Goal: Information Seeking & Learning: Learn about a topic

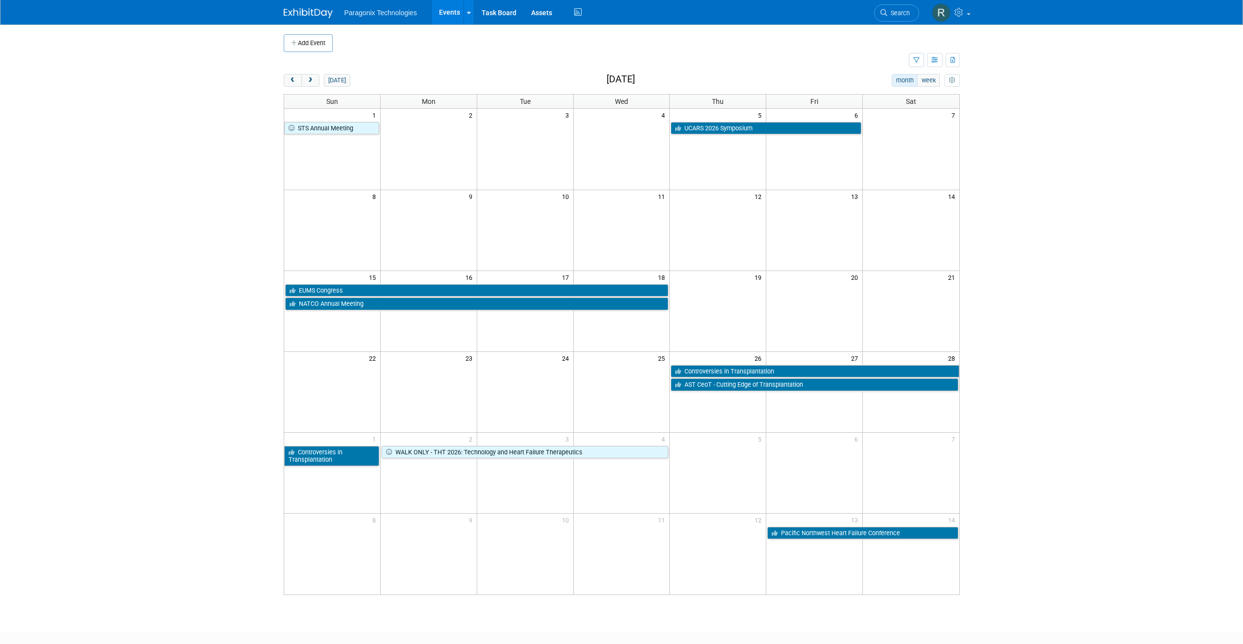
click at [298, 78] on button "prev" at bounding box center [293, 80] width 18 height 13
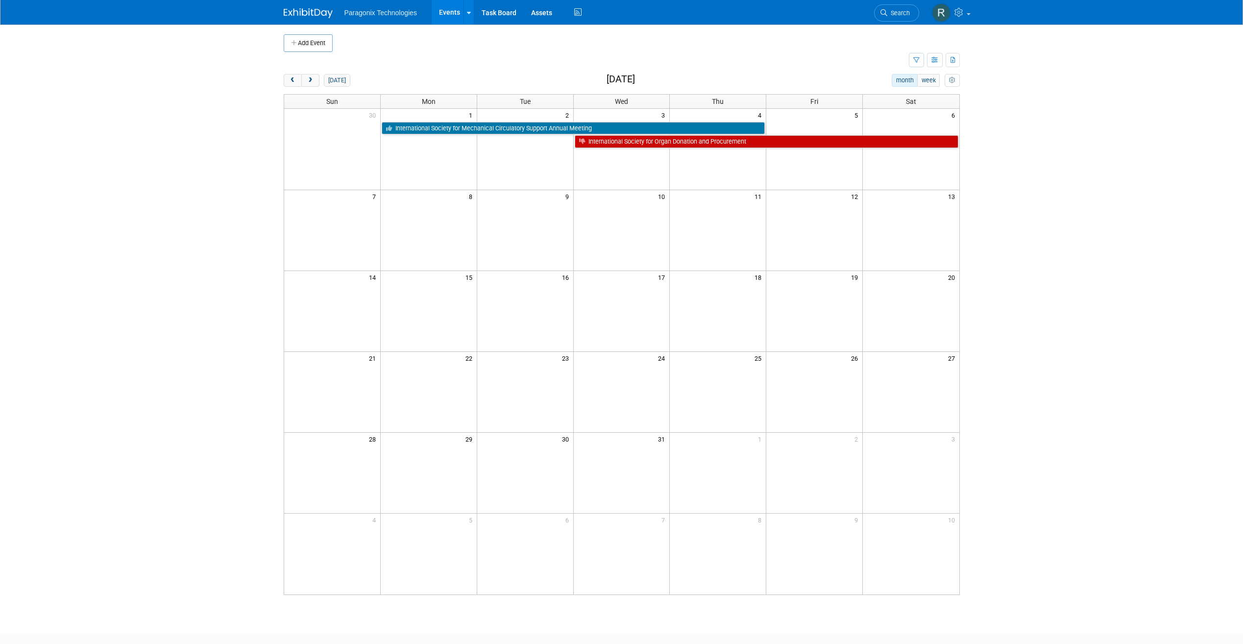
click at [298, 78] on button "prev" at bounding box center [293, 80] width 18 height 13
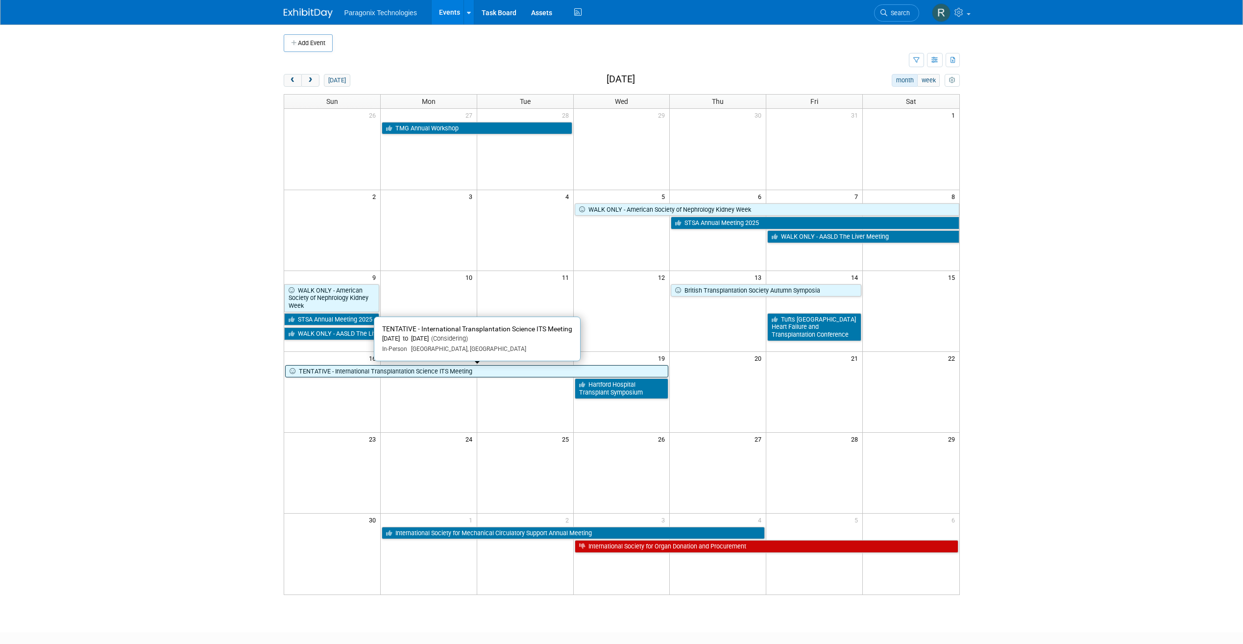
click at [343, 373] on link "TENTATIVE - International Transplantation Science ITS Meeting" at bounding box center [477, 371] width 384 height 13
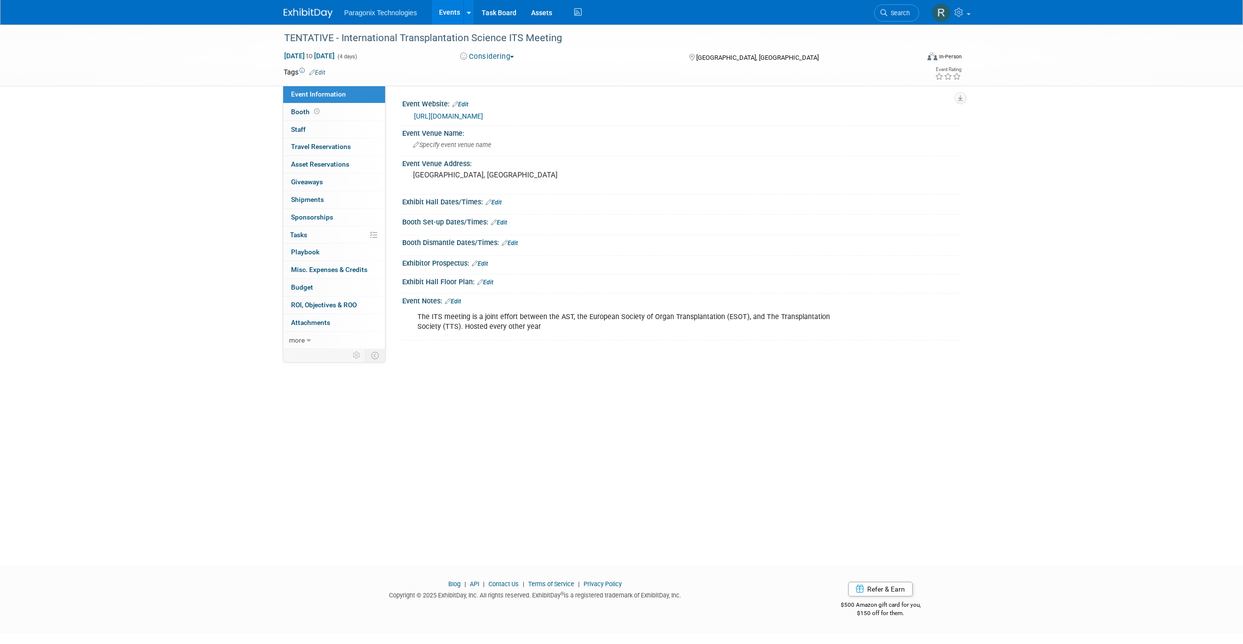
click at [445, 116] on link "https://www.myast.org/its-meeting-2025" at bounding box center [448, 116] width 69 height 8
click at [448, 23] on link "Events" at bounding box center [450, 12] width 36 height 25
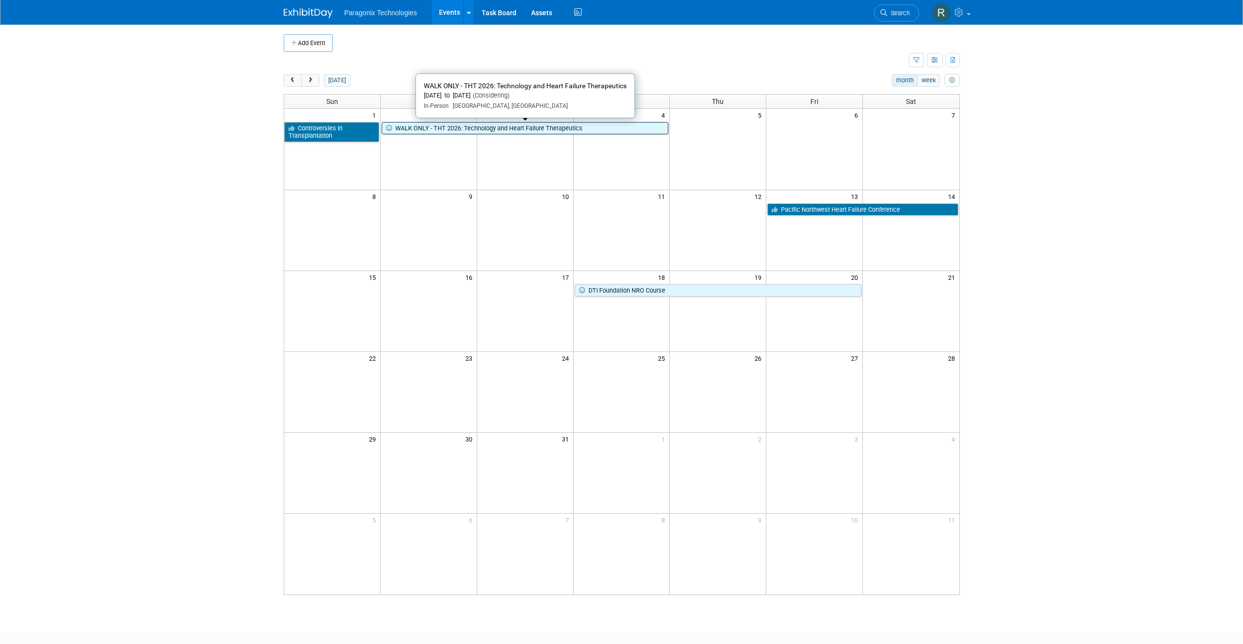
click at [445, 128] on link "WALK ONLY - THT 2026: Technology and Heart Failure Therapeutics" at bounding box center [525, 128] width 287 height 13
click at [286, 77] on button "prev" at bounding box center [293, 80] width 18 height 13
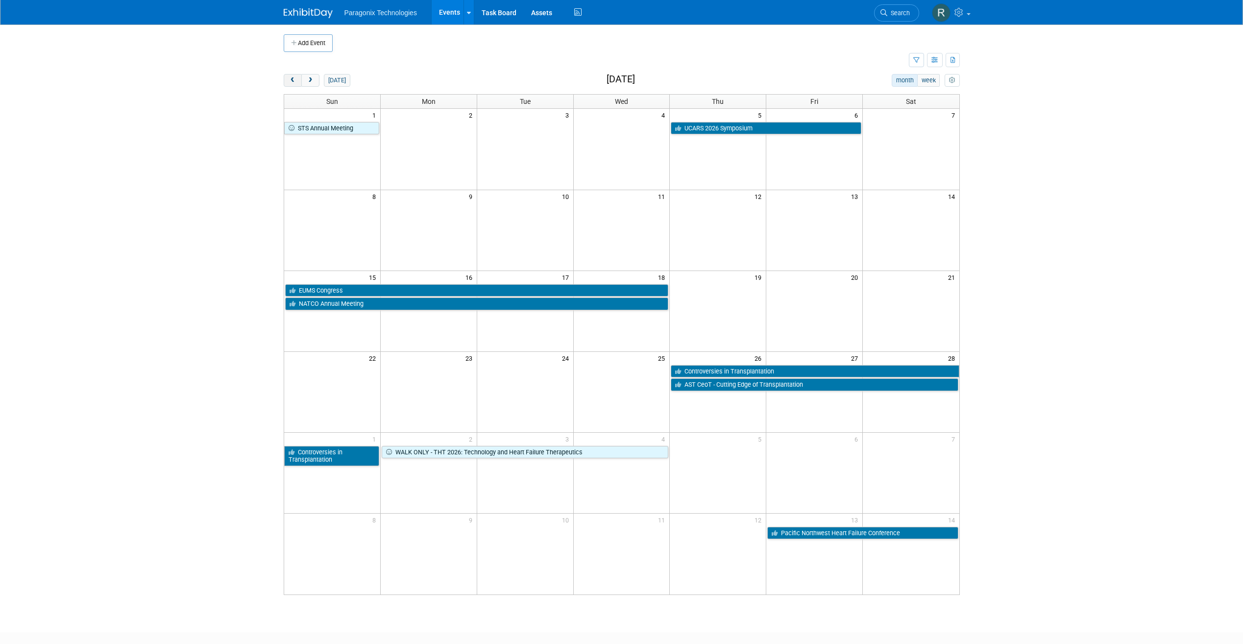
click at [286, 77] on button "prev" at bounding box center [293, 80] width 18 height 13
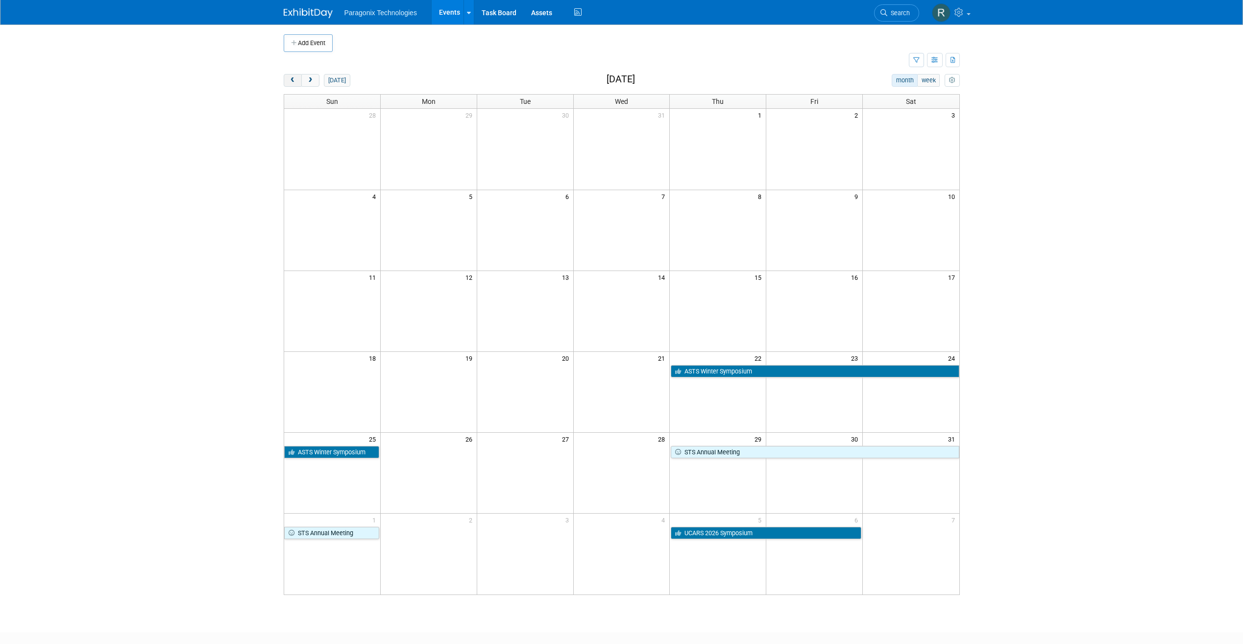
click at [286, 77] on button "prev" at bounding box center [293, 80] width 18 height 13
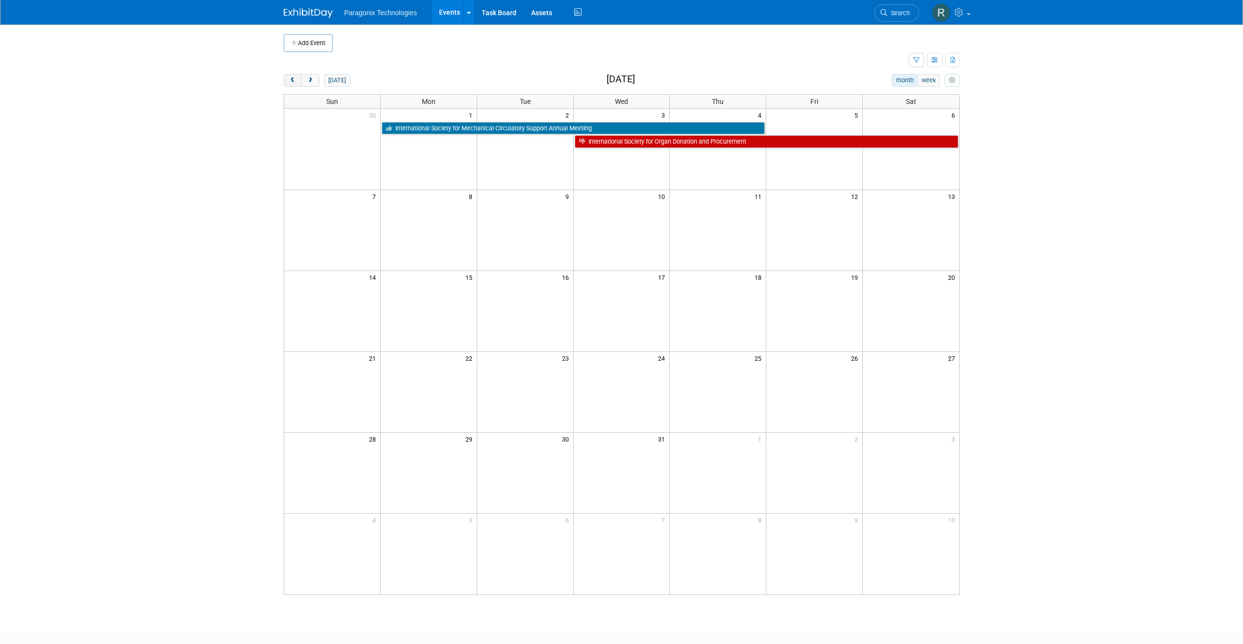
click at [286, 77] on button "prev" at bounding box center [293, 80] width 18 height 13
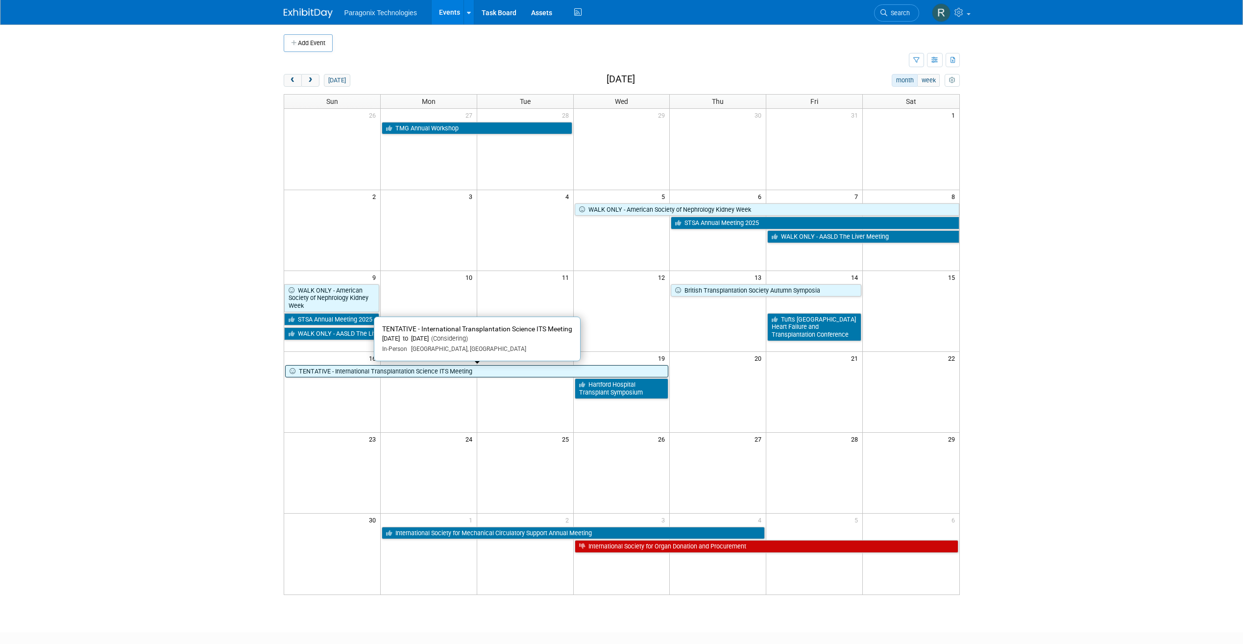
click at [358, 376] on link "TENTATIVE - International Transplantation Science ITS Meeting" at bounding box center [477, 371] width 384 height 13
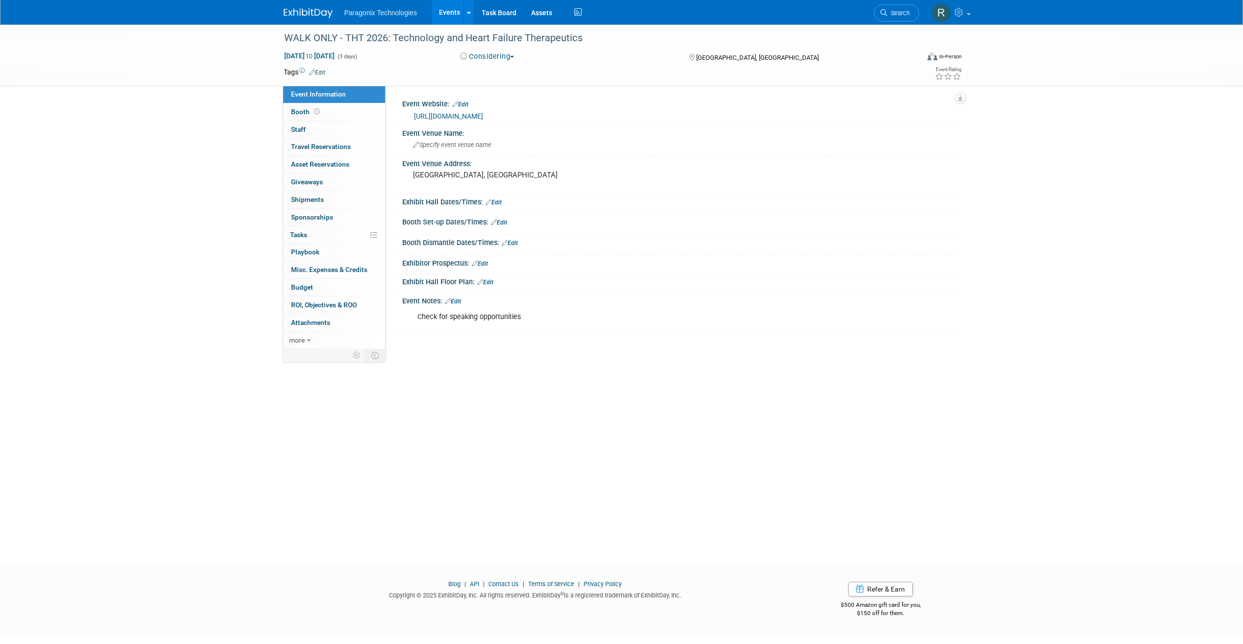
click at [516, 58] on button "Considering" at bounding box center [487, 56] width 61 height 10
click at [479, 56] on button "Considering" at bounding box center [487, 56] width 61 height 10
click at [408, 60] on div "Mar 2, 2026 to Mar 4, 2026 (3 days)" at bounding box center [363, 56] width 159 height 10
click at [446, 15] on link "Events" at bounding box center [450, 12] width 36 height 25
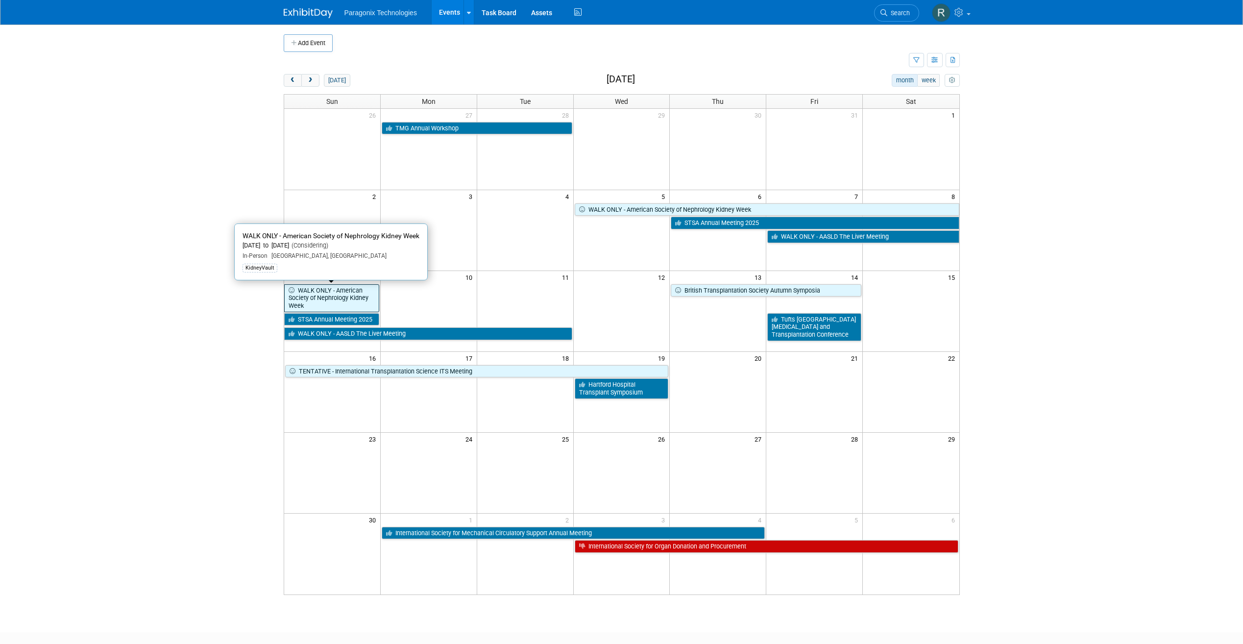
click at [331, 299] on link "WALK ONLY - American Society of Nephrology Kidney Week" at bounding box center [331, 298] width 95 height 28
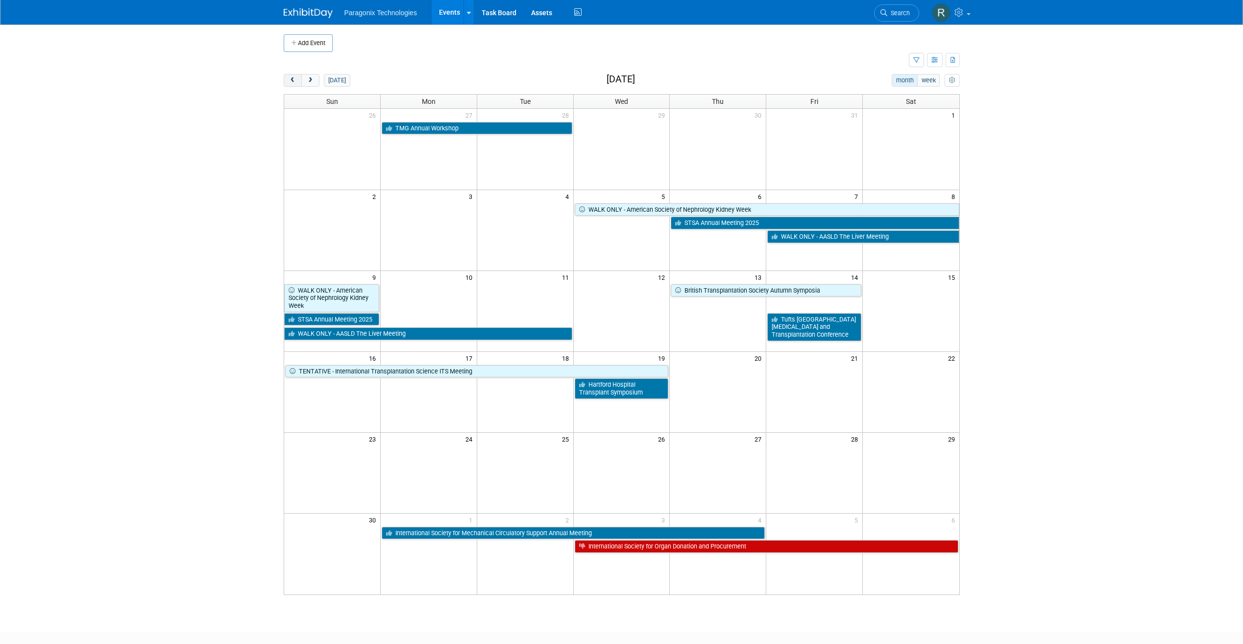
click at [296, 78] on button "prev" at bounding box center [293, 80] width 18 height 13
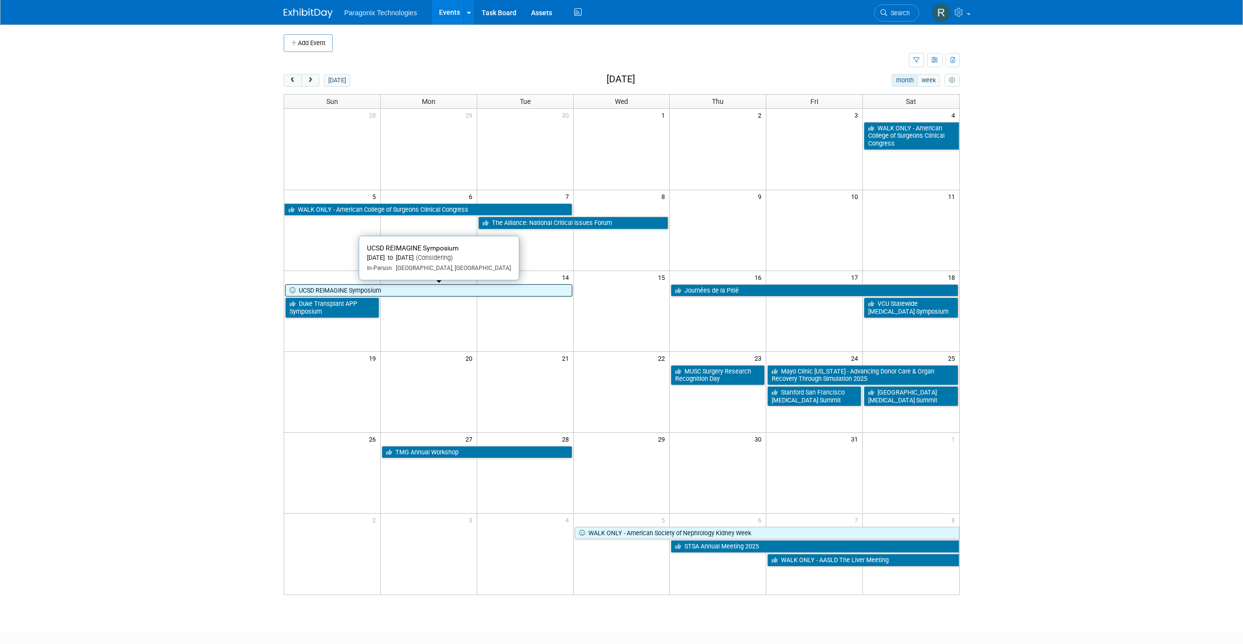
click at [512, 296] on link "UCSD REIMAGINE Symposium" at bounding box center [428, 290] width 287 height 13
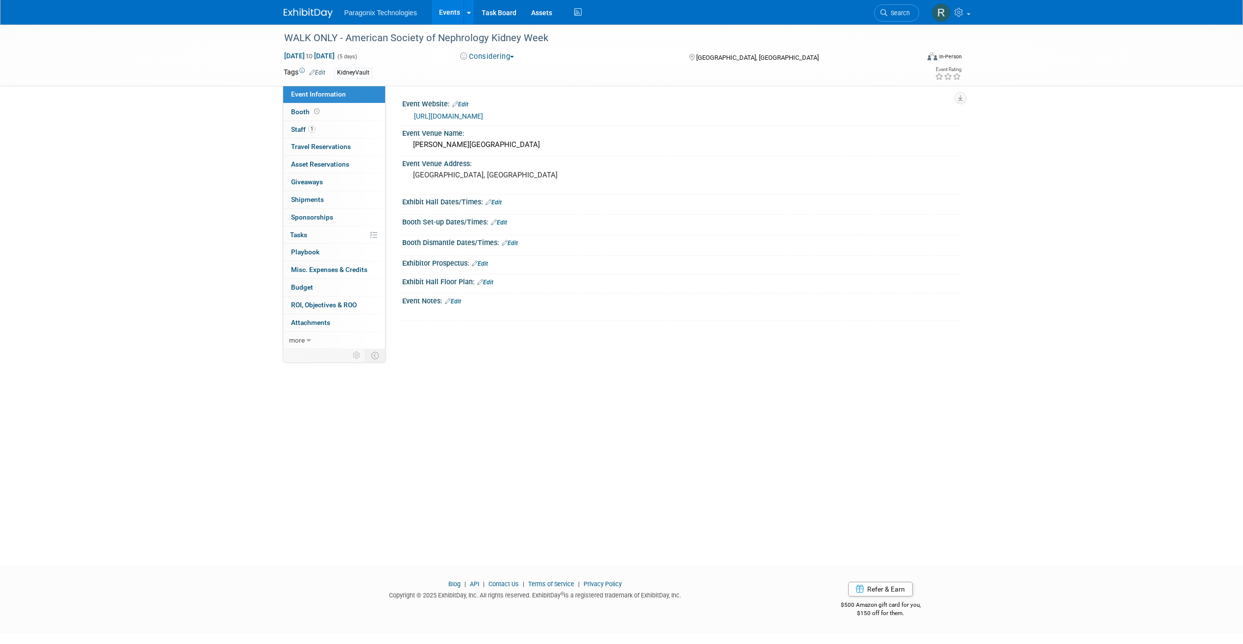
click at [502, 58] on button "Considering" at bounding box center [487, 56] width 61 height 10
click at [446, 28] on div at bounding box center [596, 29] width 631 height 8
click at [496, 56] on button "Considering" at bounding box center [487, 56] width 61 height 10
click at [497, 86] on link "Considering" at bounding box center [495, 86] width 77 height 14
click at [503, 66] on div "Tags Edit" at bounding box center [565, 72] width 563 height 13
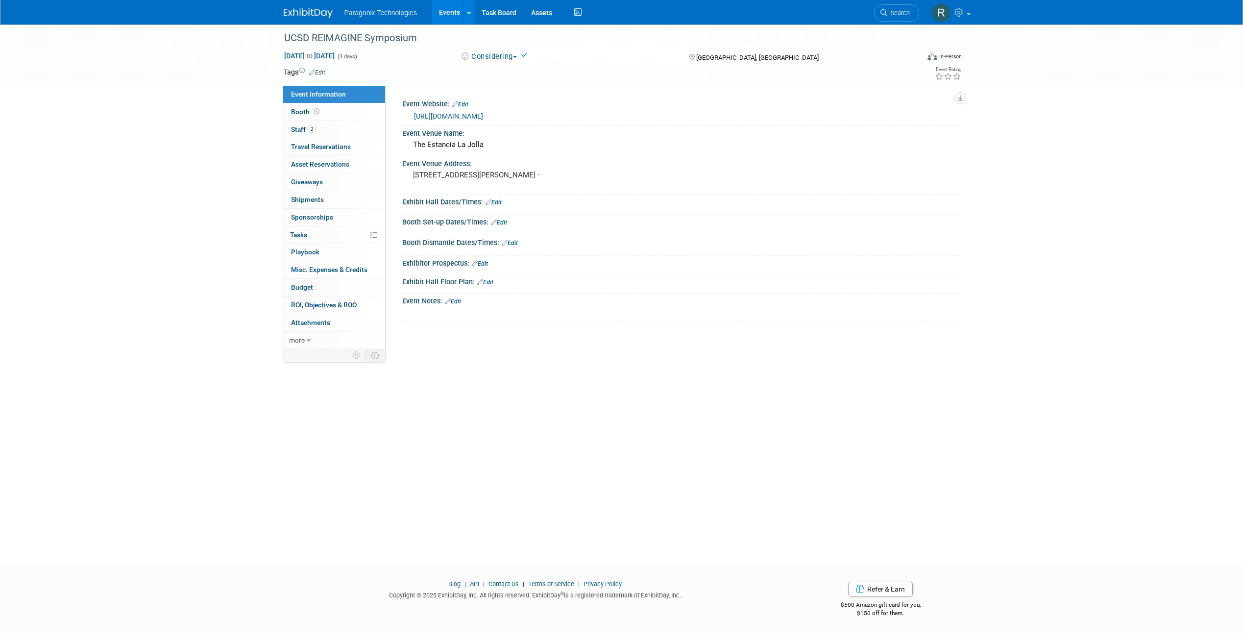
click at [500, 59] on button "Considering" at bounding box center [489, 56] width 64 height 10
click at [502, 72] on link "Committed" at bounding box center [495, 73] width 77 height 14
click at [447, 9] on link "Events" at bounding box center [450, 12] width 36 height 25
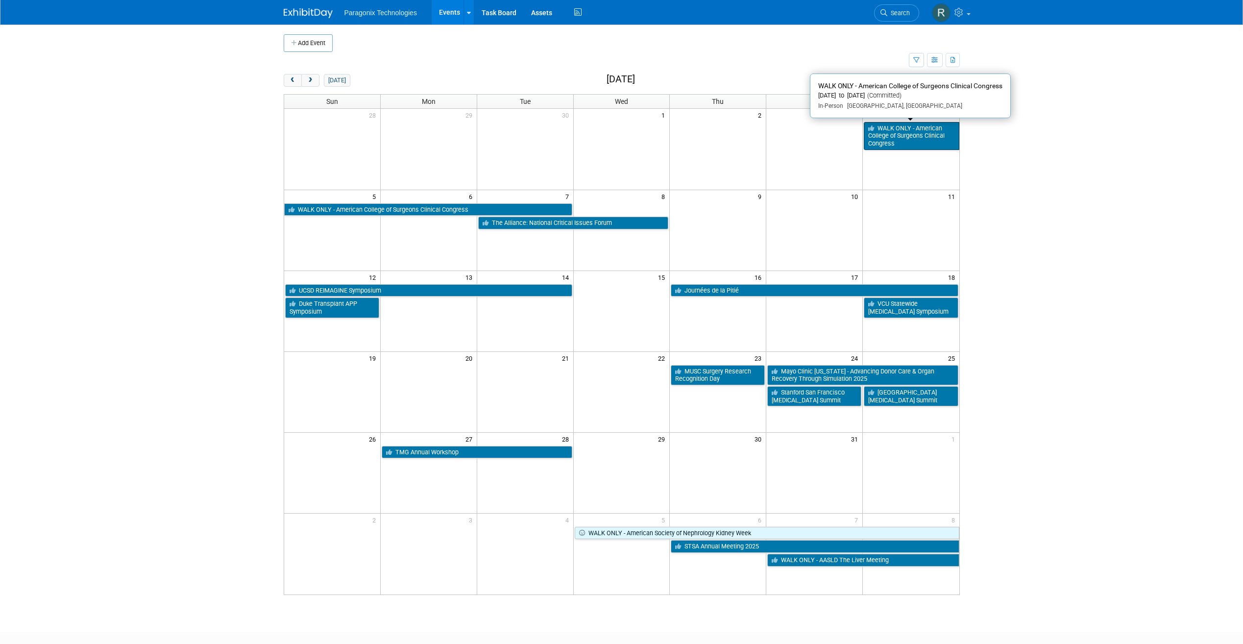
click at [924, 142] on link "WALK ONLY - American College of Surgeons Clinical Congress" at bounding box center [911, 136] width 95 height 28
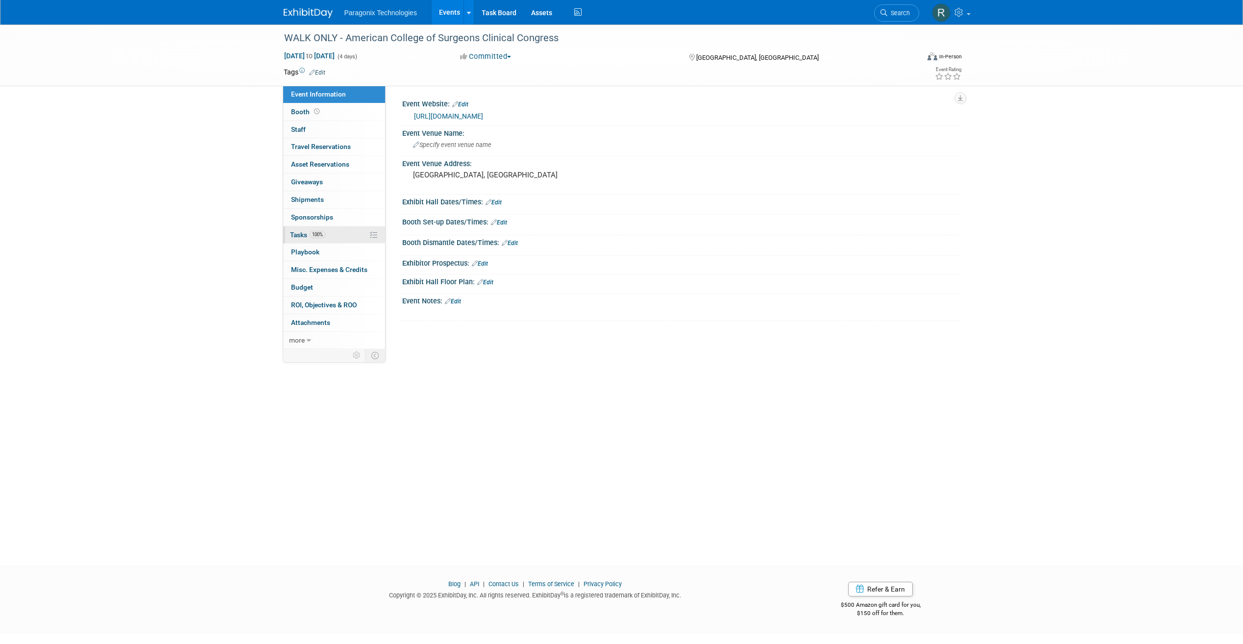
click at [330, 234] on link "100% Tasks 100%" at bounding box center [334, 234] width 102 height 17
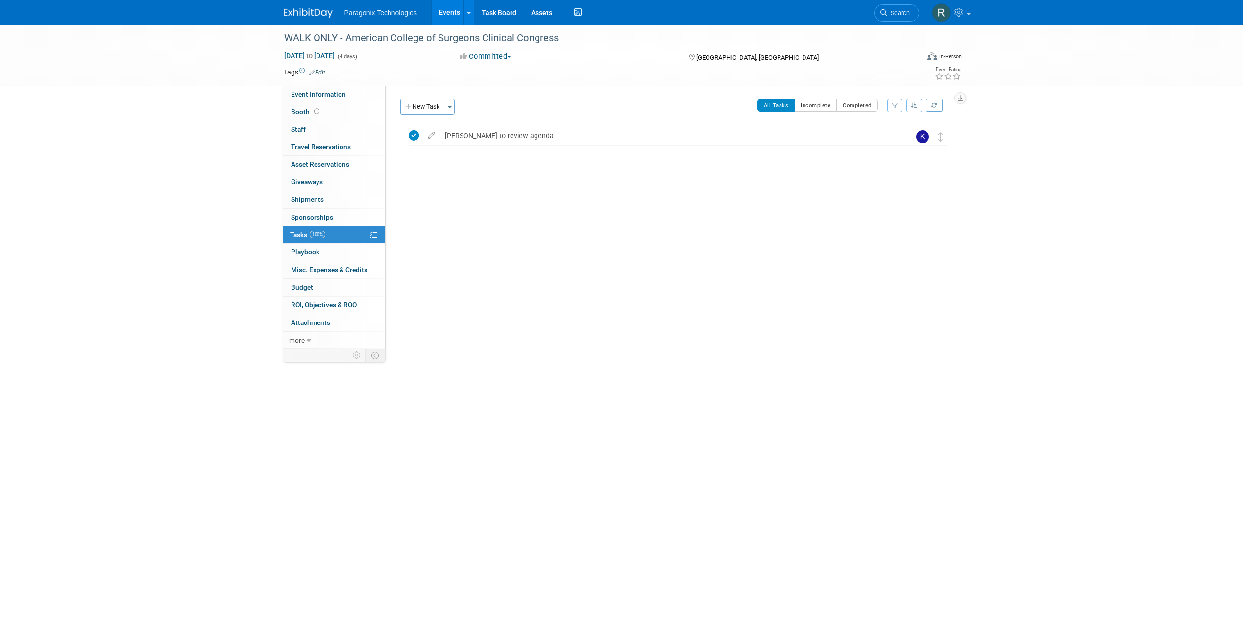
click at [450, 2] on link "Events" at bounding box center [450, 12] width 36 height 25
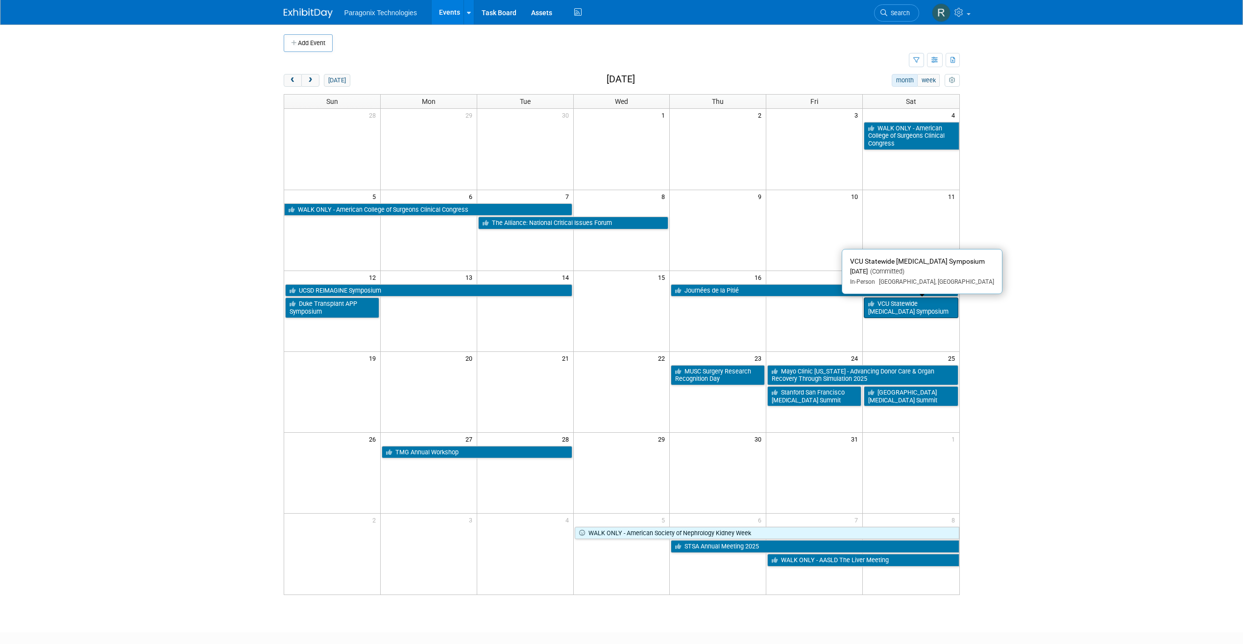
click at [897, 311] on link "VCU Statewide [MEDICAL_DATA] Symposium" at bounding box center [911, 307] width 94 height 20
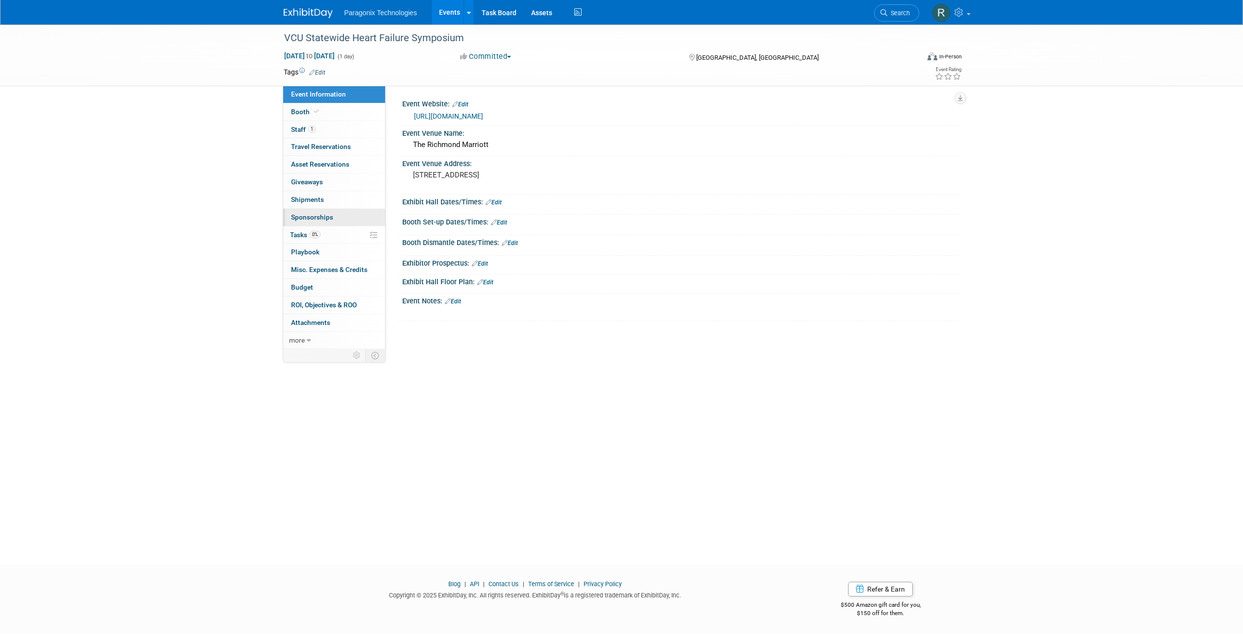
click at [331, 225] on link "0 Sponsorships 0" at bounding box center [334, 217] width 102 height 17
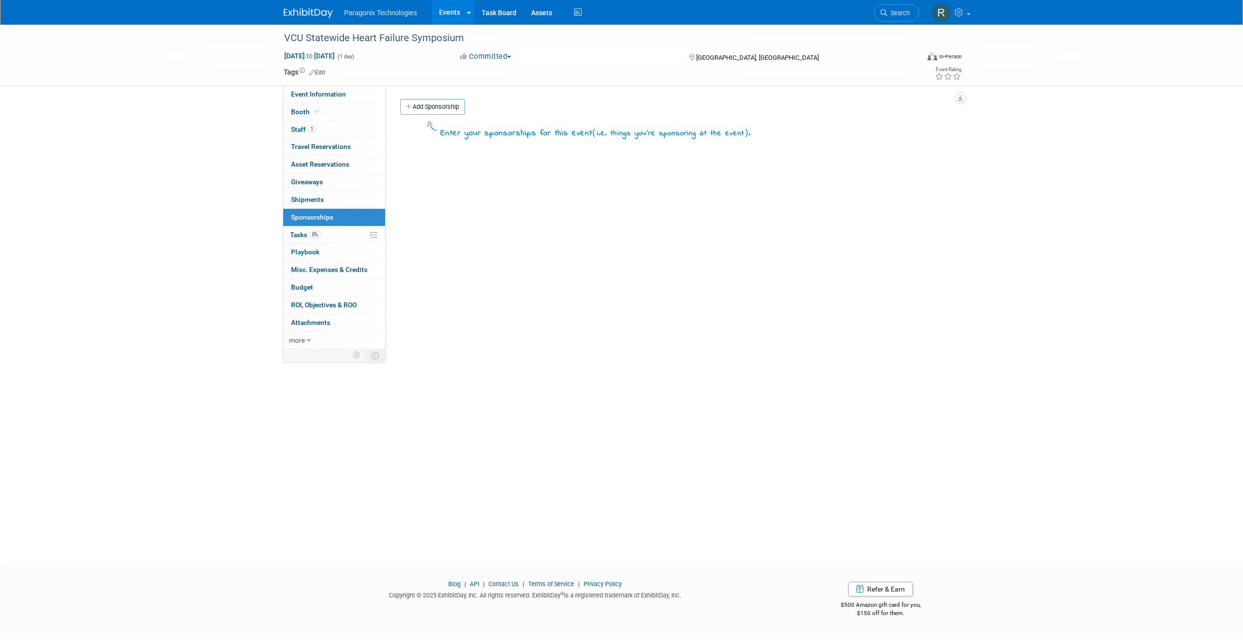
click at [331, 235] on link "0% Tasks 0%" at bounding box center [334, 234] width 102 height 17
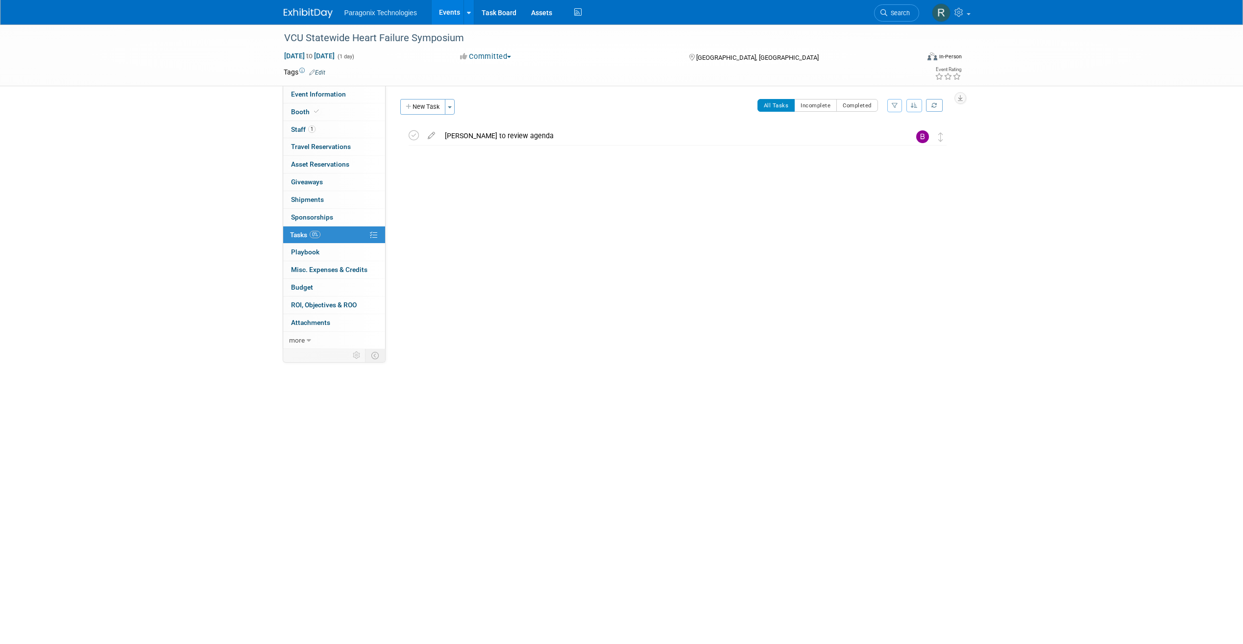
click at [449, 19] on link "Events" at bounding box center [450, 12] width 36 height 25
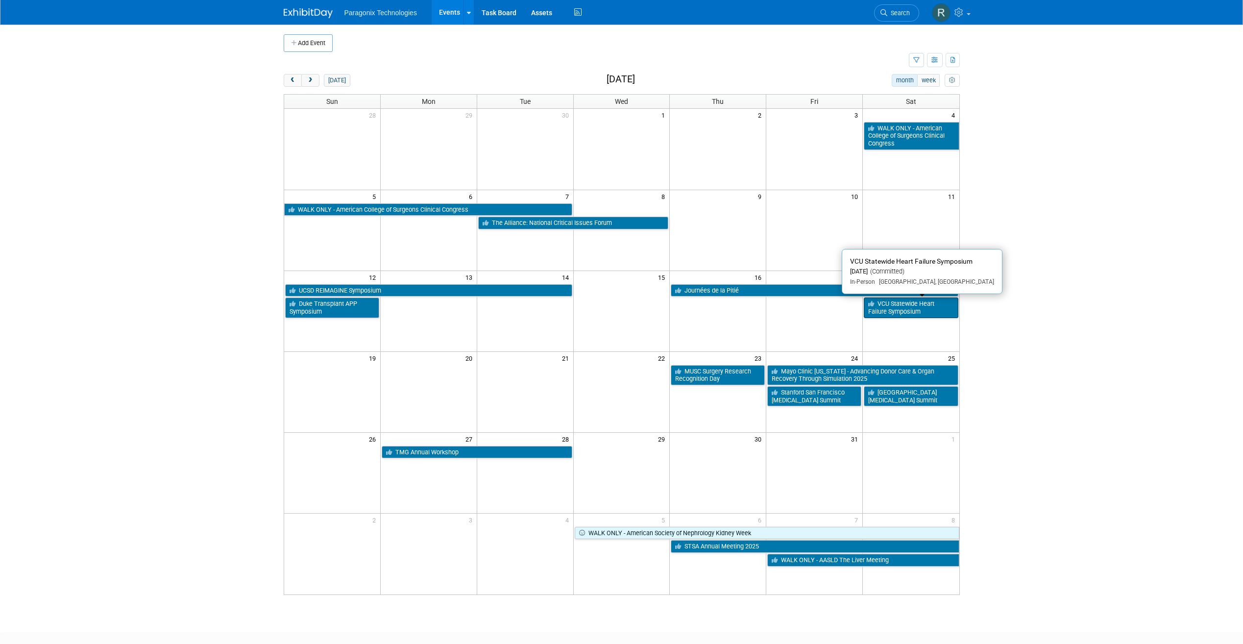
click at [924, 303] on link "VCU Statewide Heart Failure Symposium" at bounding box center [911, 307] width 94 height 20
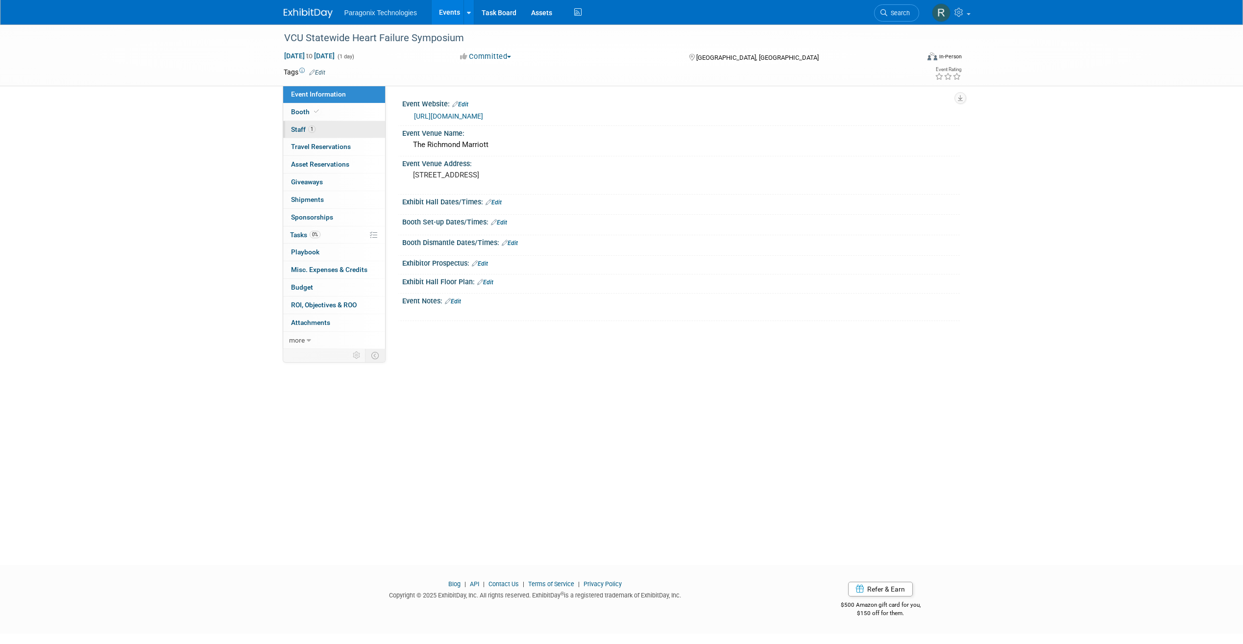
click at [326, 127] on link "1 Staff 1" at bounding box center [334, 129] width 102 height 17
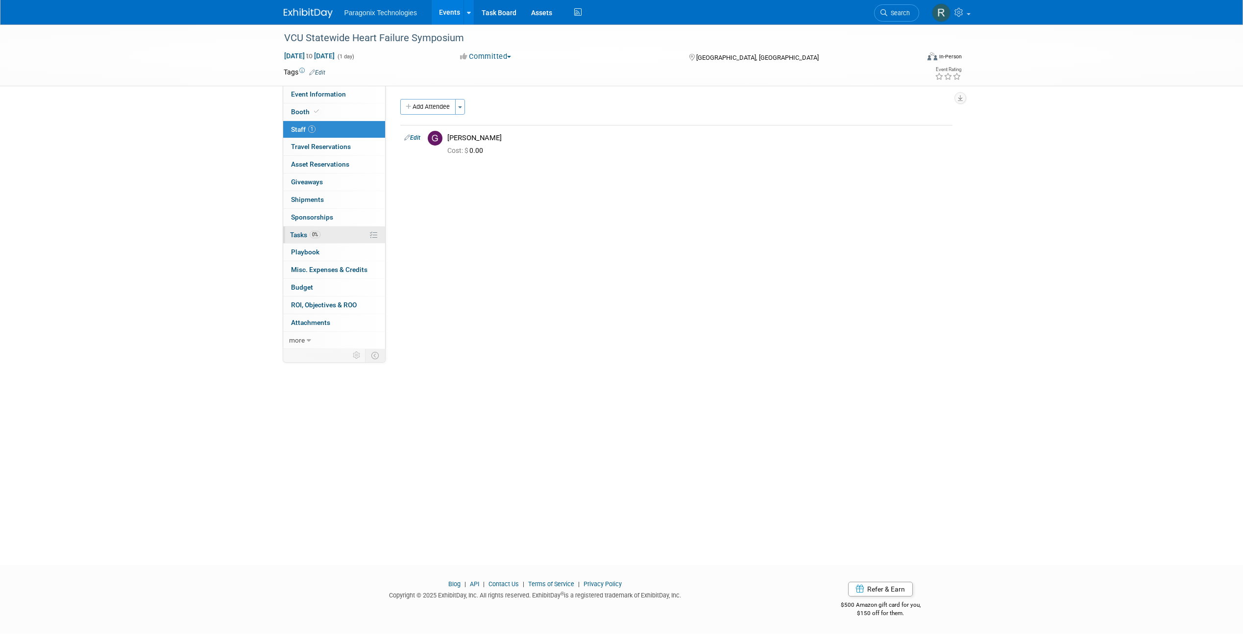
click at [333, 238] on link "0% Tasks 0%" at bounding box center [334, 234] width 102 height 17
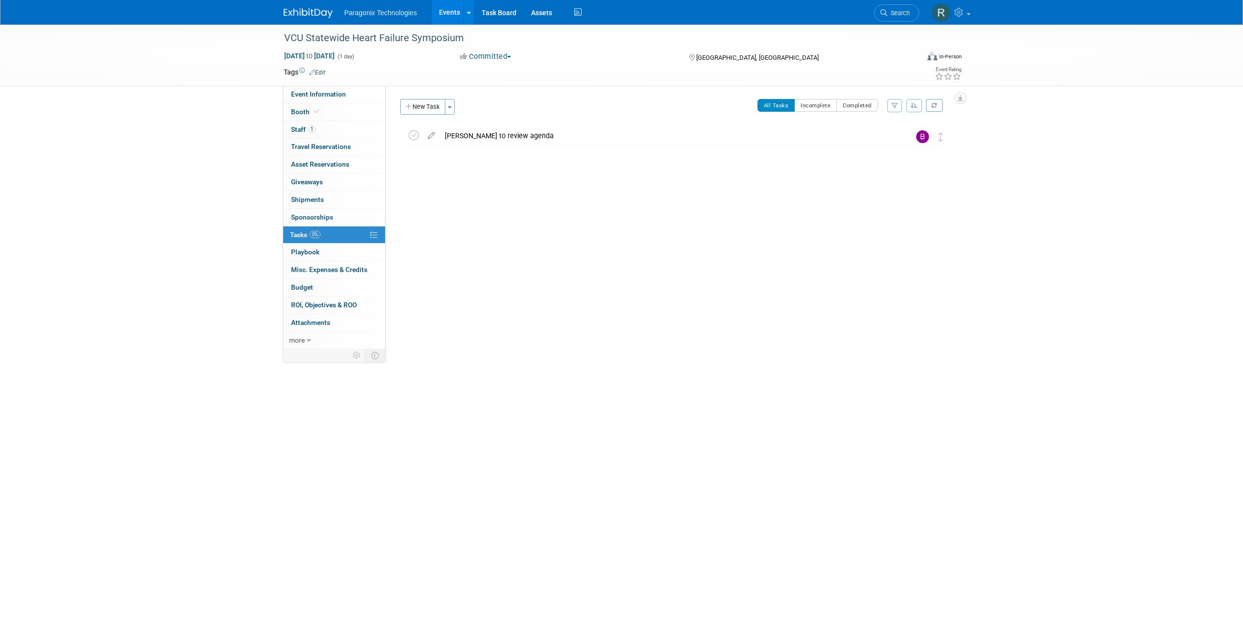
click at [453, 10] on link "Events" at bounding box center [450, 12] width 36 height 25
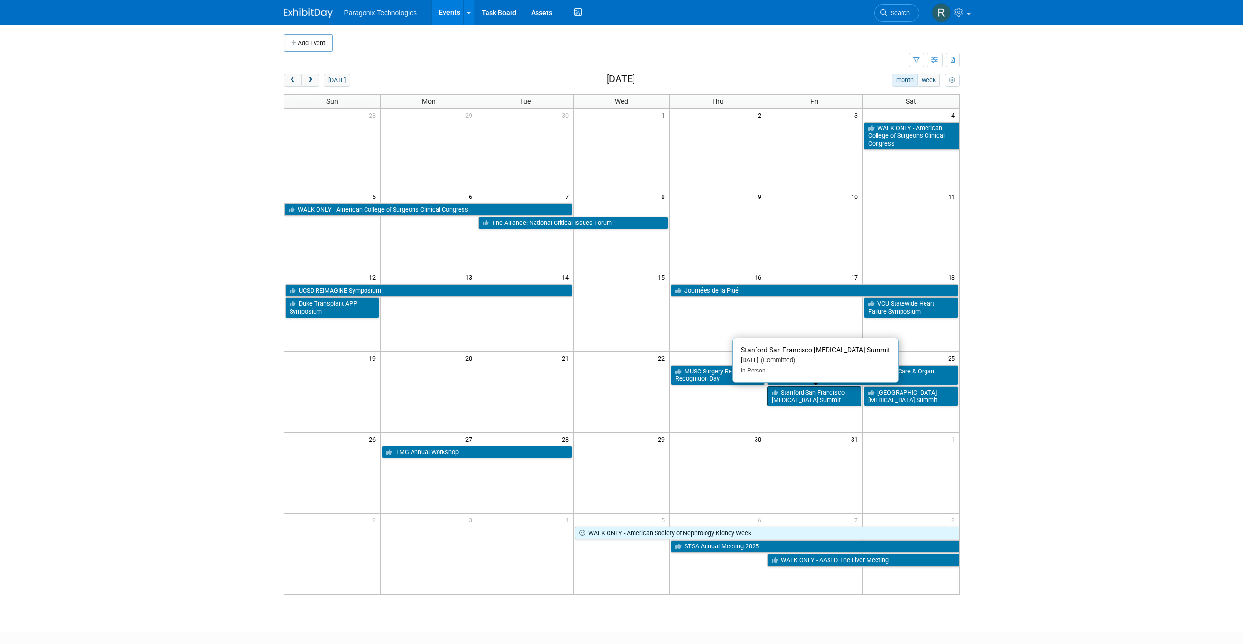
click at [803, 401] on link "Stanford San Francisco [MEDICAL_DATA] Summit" at bounding box center [814, 396] width 94 height 20
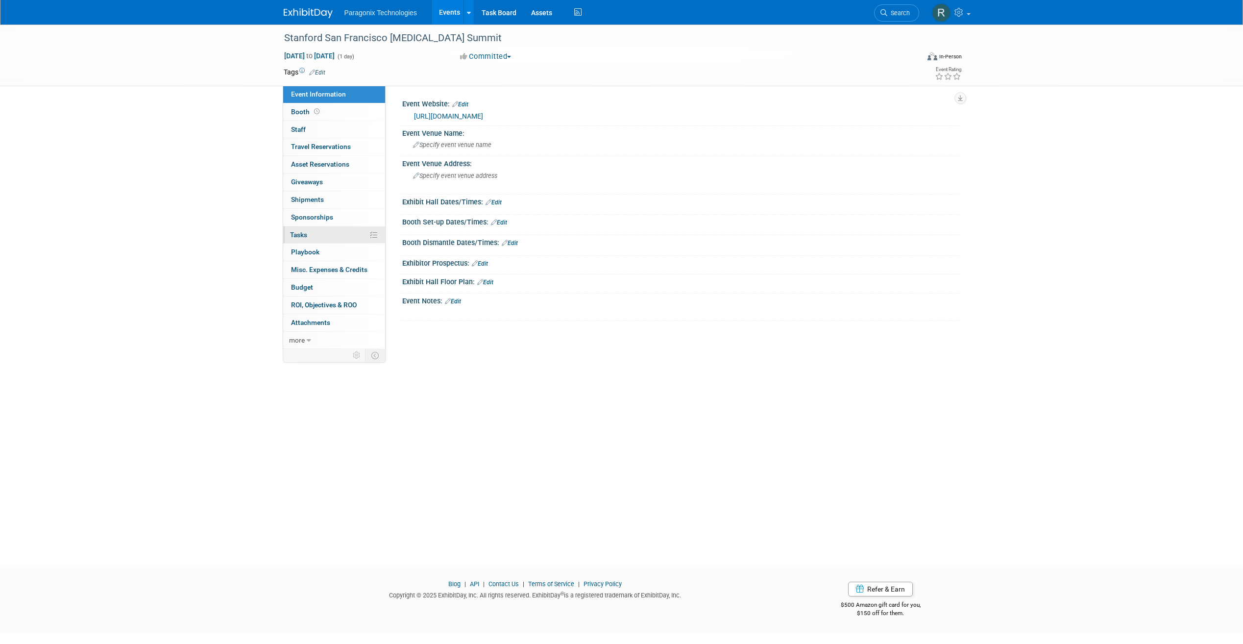
click at [321, 239] on link "0% Tasks 0%" at bounding box center [334, 234] width 102 height 17
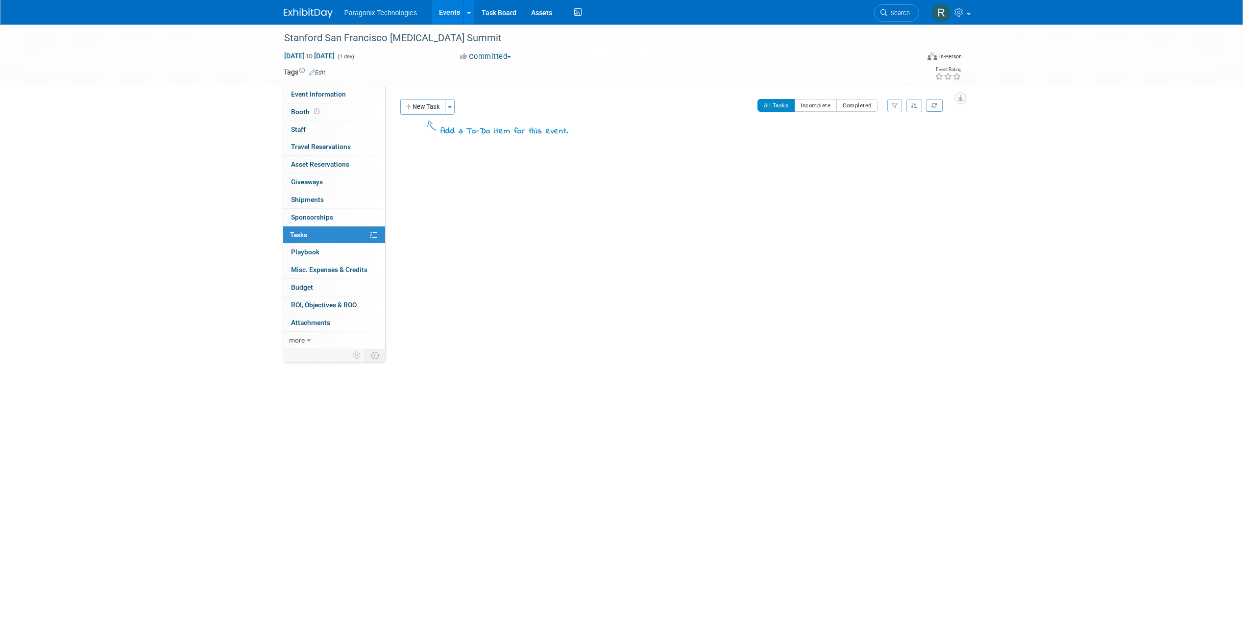
click at [447, 11] on link "Events" at bounding box center [450, 12] width 36 height 25
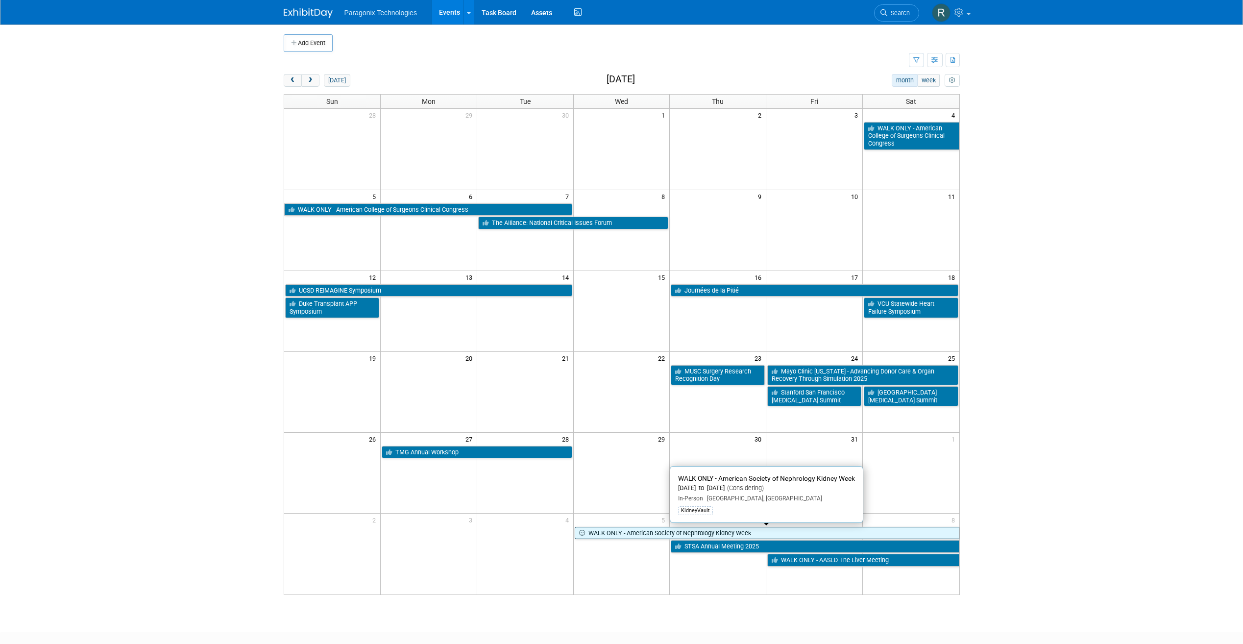
click at [620, 534] on link "WALK ONLY - American Society of Nephrology Kidney Week" at bounding box center [767, 533] width 385 height 13
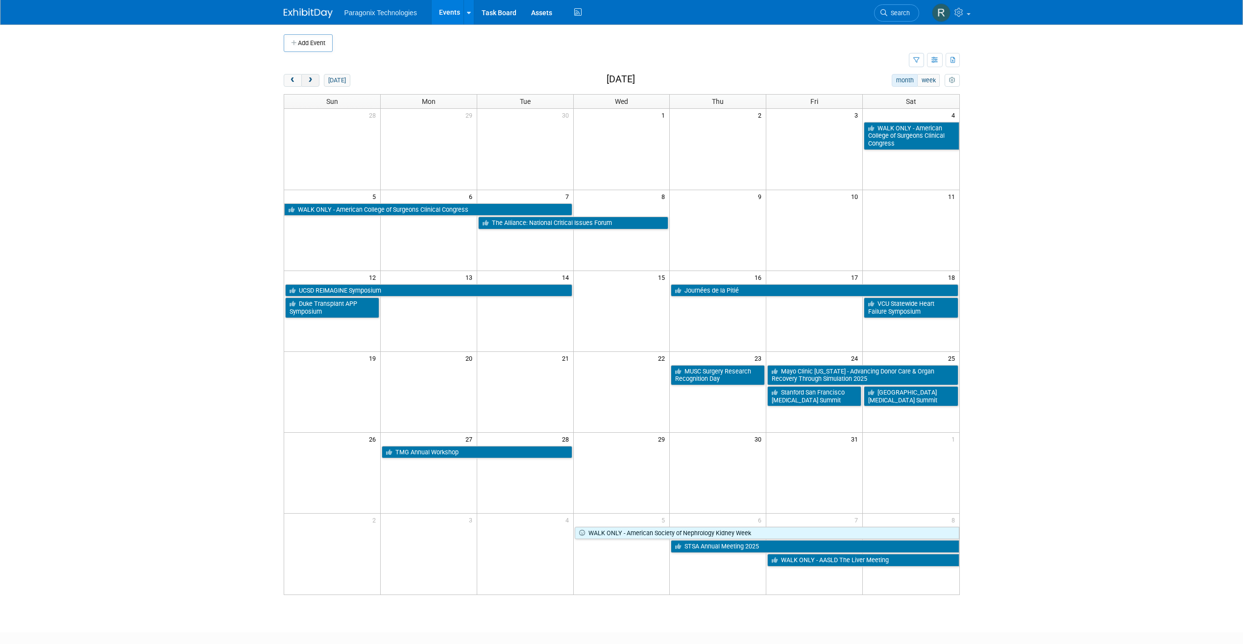
click at [312, 80] on span "next" at bounding box center [310, 80] width 7 height 6
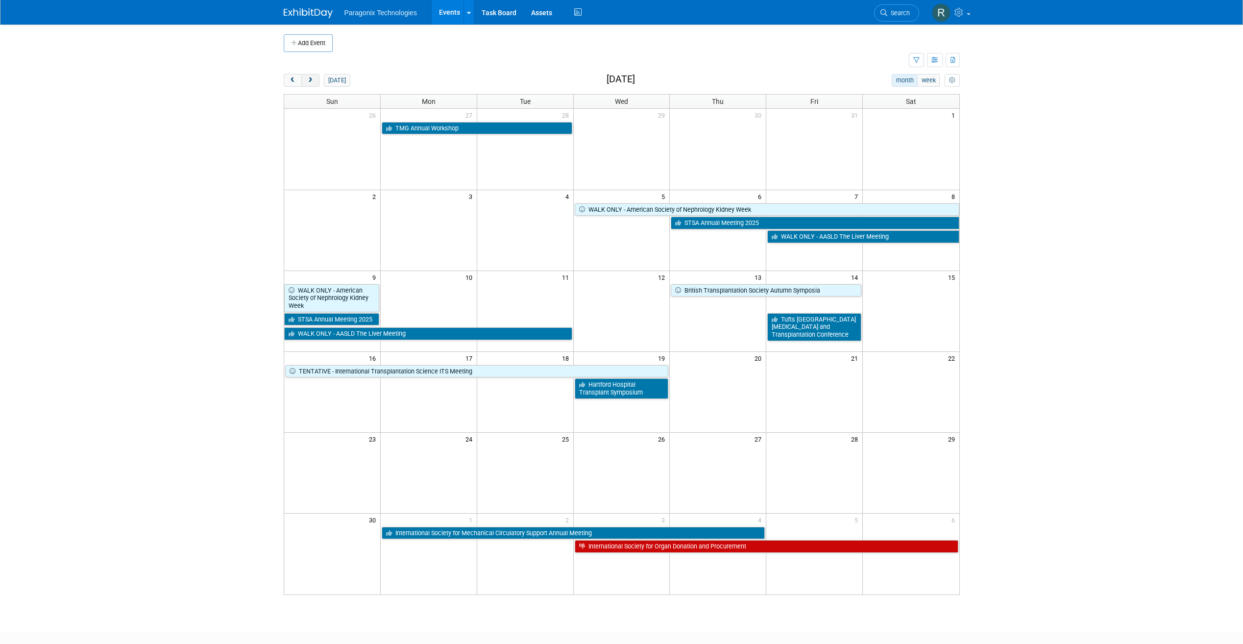
click at [307, 84] on button "next" at bounding box center [310, 80] width 18 height 13
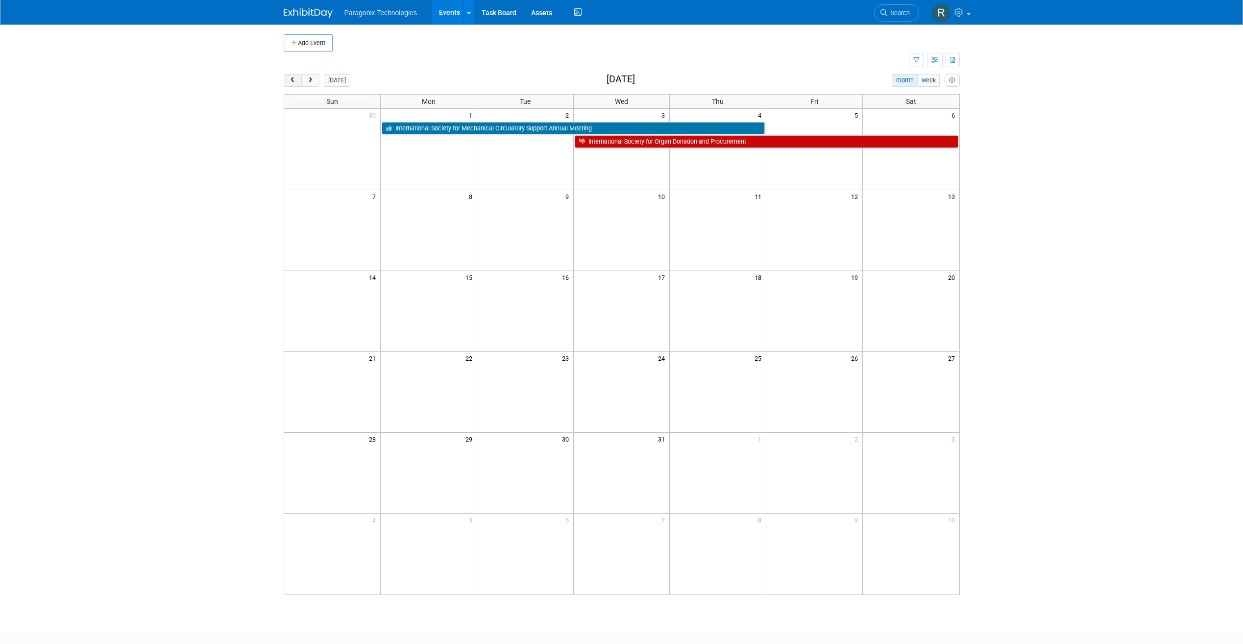
click at [291, 81] on span "prev" at bounding box center [292, 80] width 7 height 6
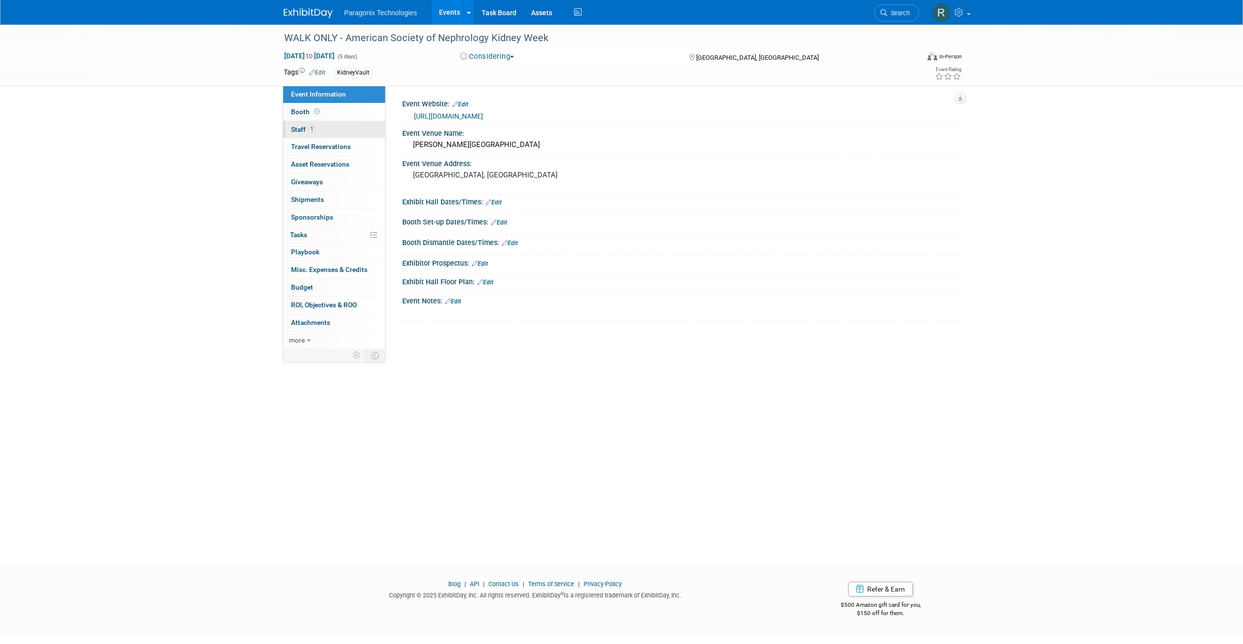
click at [332, 127] on link "1 Staff 1" at bounding box center [334, 129] width 102 height 17
